Goal: Transaction & Acquisition: Purchase product/service

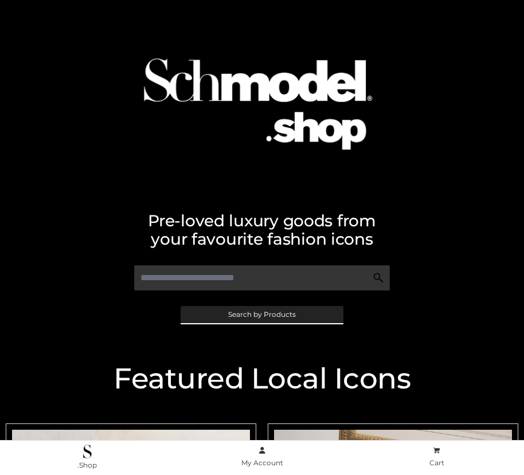
click at [261, 314] on span "Search by Products" at bounding box center [262, 314] width 68 height 7
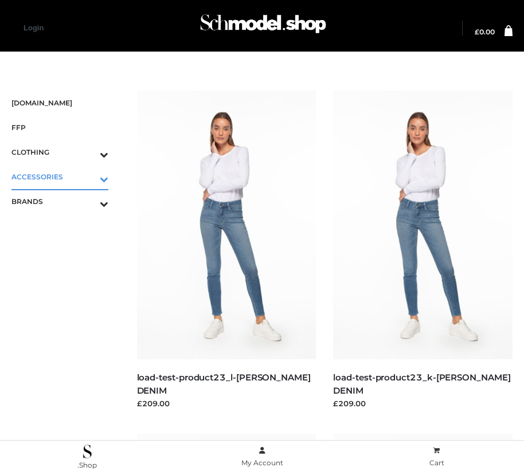
click at [88, 177] on icon "Toggle Submenu" at bounding box center [44, 179] width 128 height 13
click at [65, 201] on span "BAGS" at bounding box center [65, 201] width 85 height 13
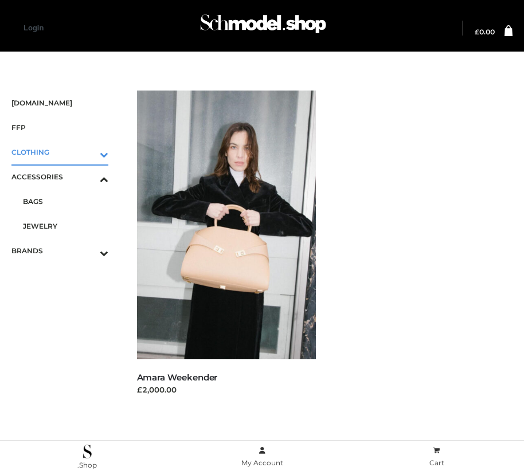
click at [88, 152] on icon "Toggle Submenu" at bounding box center [44, 154] width 128 height 13
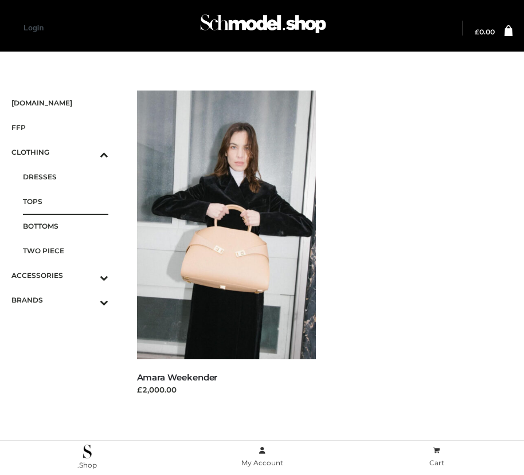
click at [65, 201] on span "TOPS" at bounding box center [65, 201] width 85 height 13
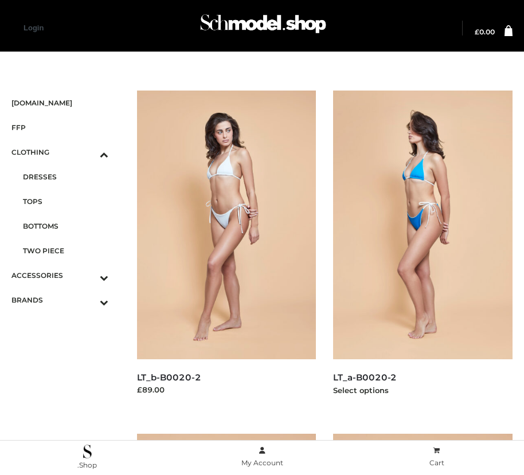
click at [423, 251] on img at bounding box center [422, 225] width 179 height 269
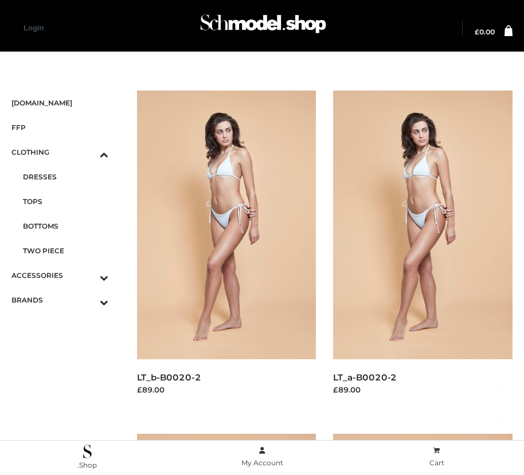
scroll to position [1654, 0]
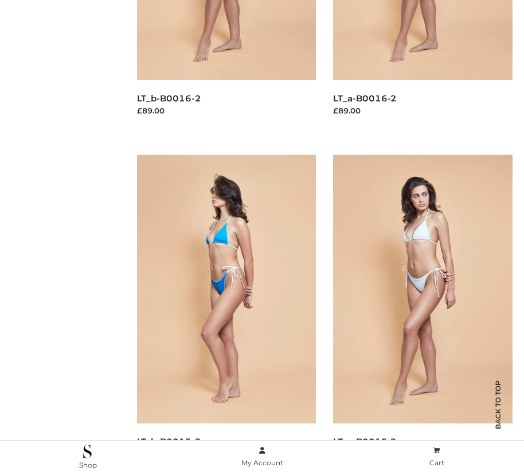
click at [226, 315] on img at bounding box center [226, 289] width 179 height 269
